Goal: Task Accomplishment & Management: Manage account settings

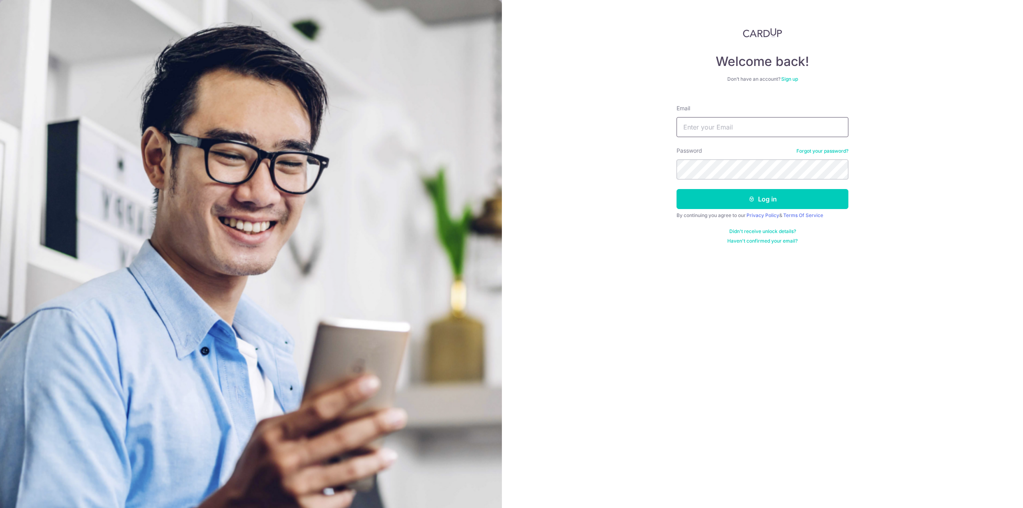
click at [731, 127] on input "Email" at bounding box center [762, 127] width 172 height 20
type input "[EMAIL_ADDRESS][DOMAIN_NAME]"
click at [676, 189] on button "Log in" at bounding box center [762, 199] width 172 height 20
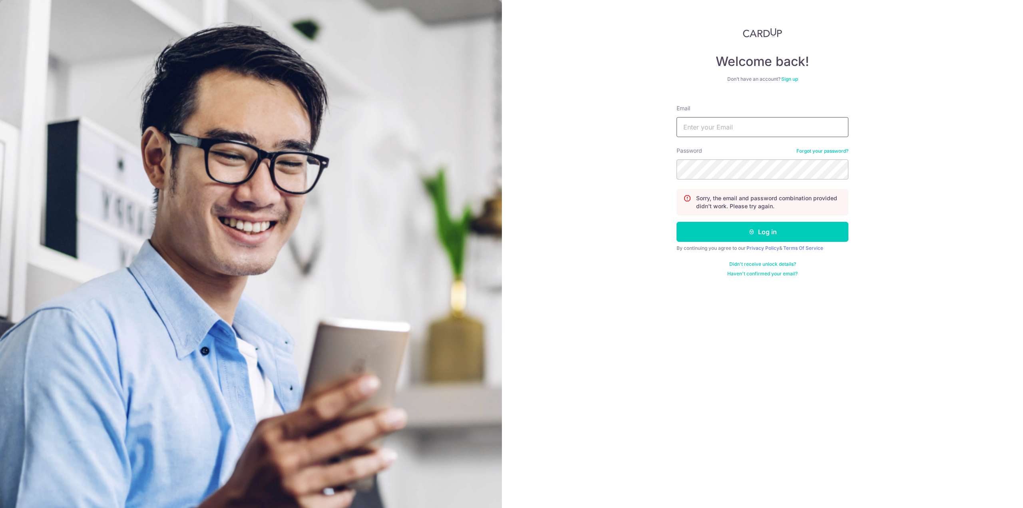
click at [722, 126] on input "Email" at bounding box center [762, 127] width 172 height 20
type input "[EMAIL_ADDRESS][DOMAIN_NAME]"
click at [676, 222] on button "Log in" at bounding box center [762, 232] width 172 height 20
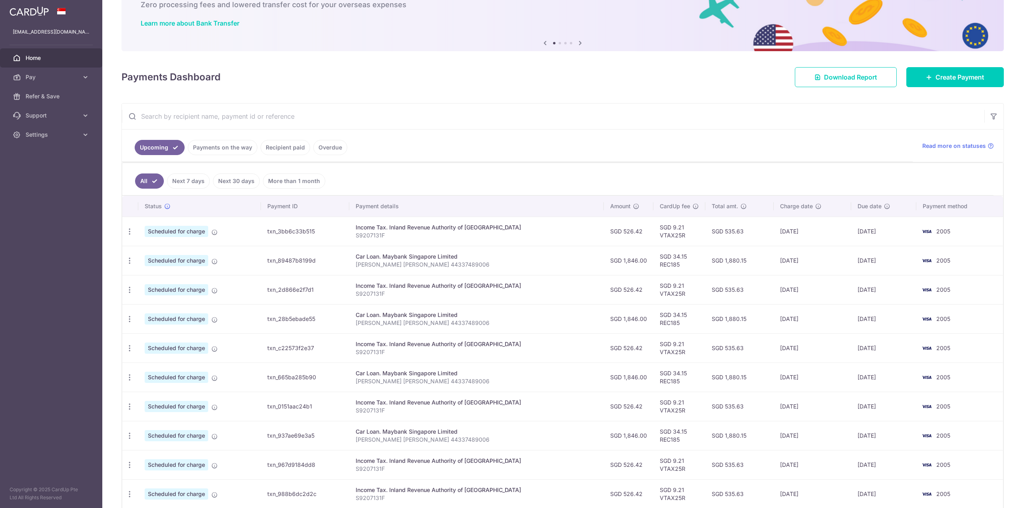
scroll to position [87, 0]
